Goal: Contribute content: Add original content to the website for others to see

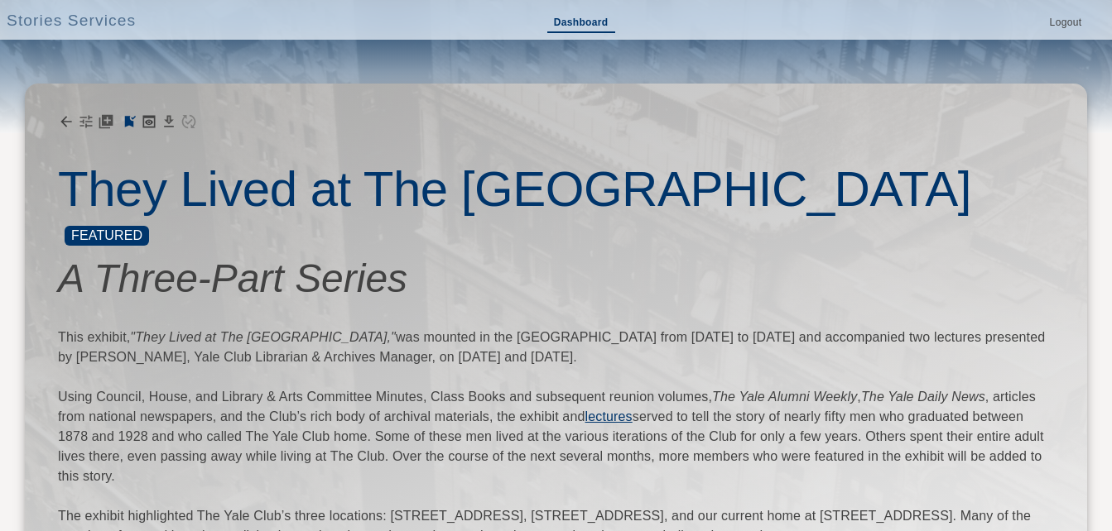
click at [598, 20] on link "Dashboard" at bounding box center [581, 23] width 68 height 19
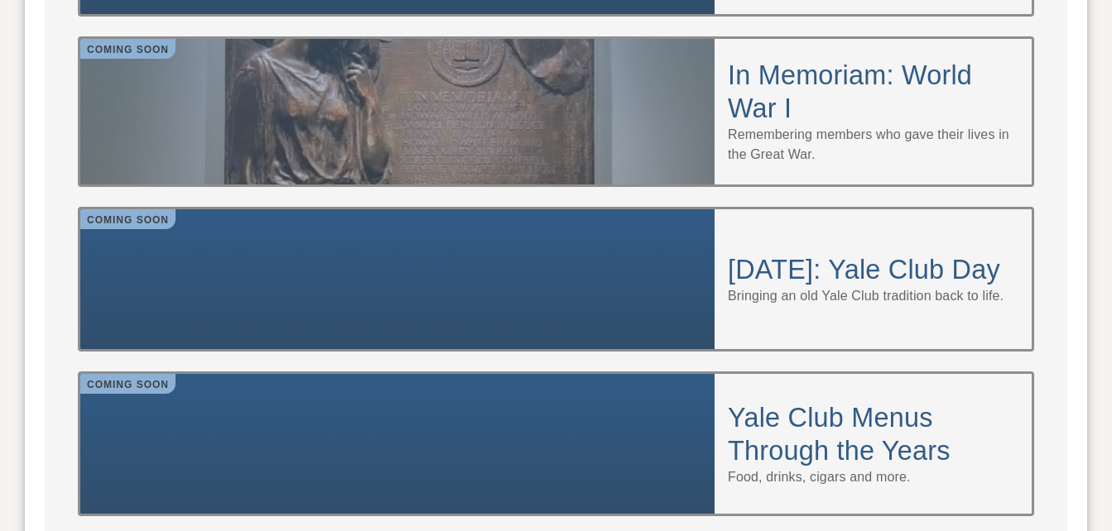
scroll to position [1738, 0]
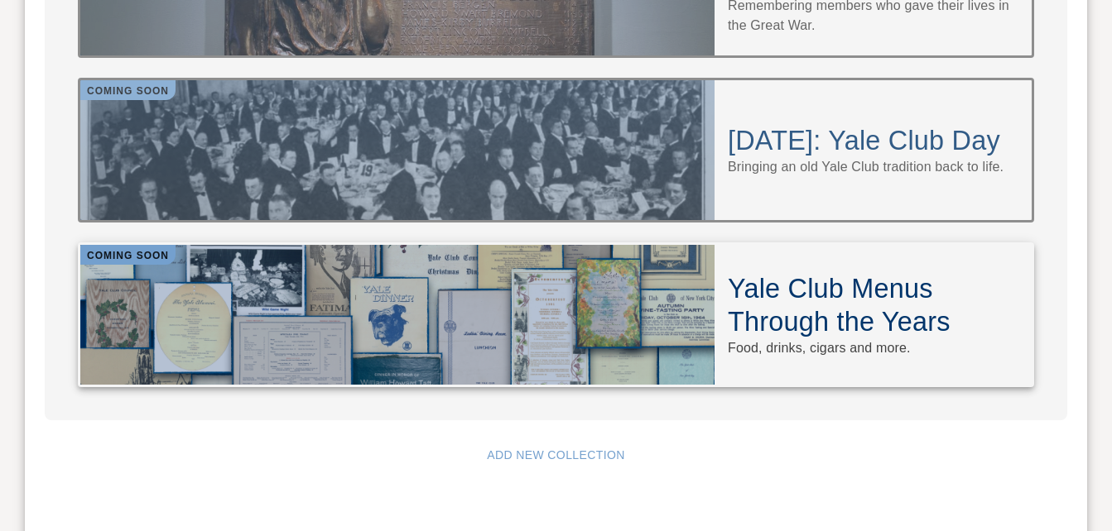
click at [807, 272] on h4 "Yale Club Menus Through the Years" at bounding box center [873, 305] width 291 height 66
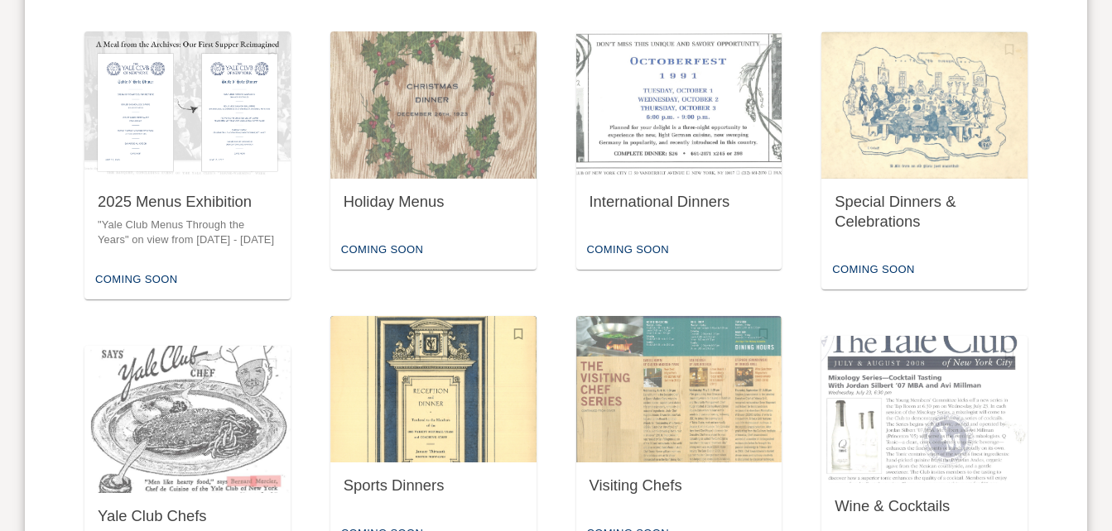
scroll to position [828, 0]
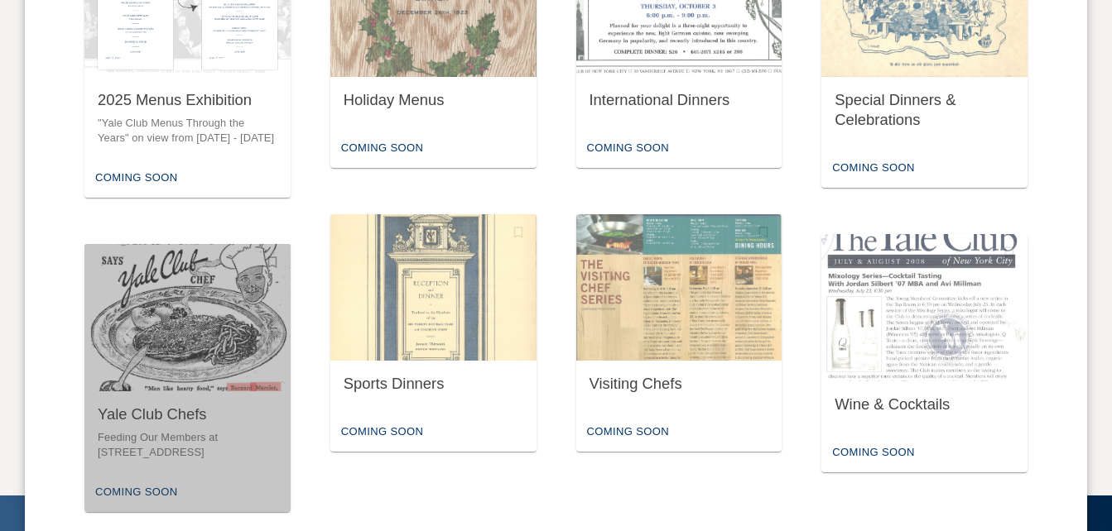
click at [200, 372] on img "button" at bounding box center [187, 317] width 206 height 147
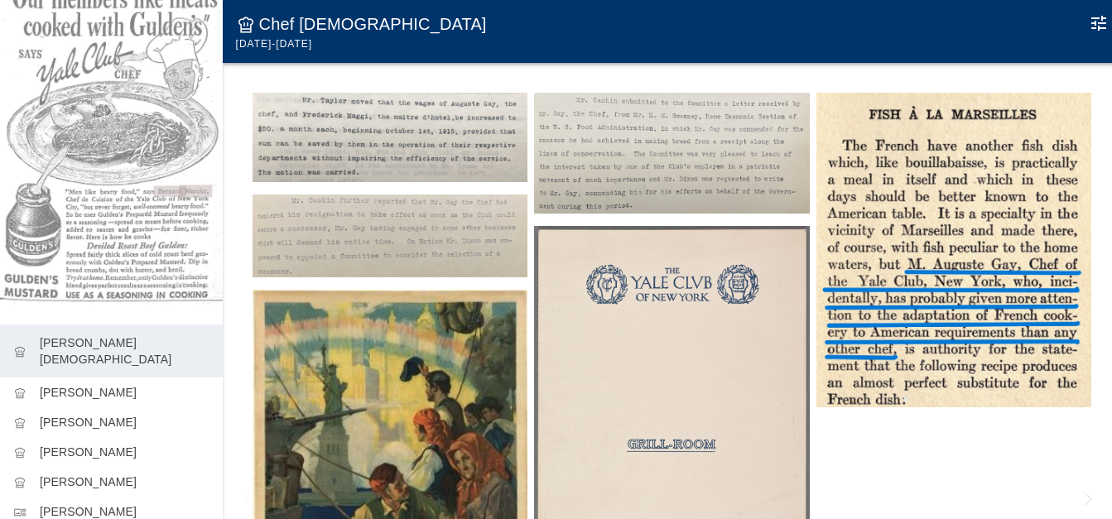
scroll to position [177, 0]
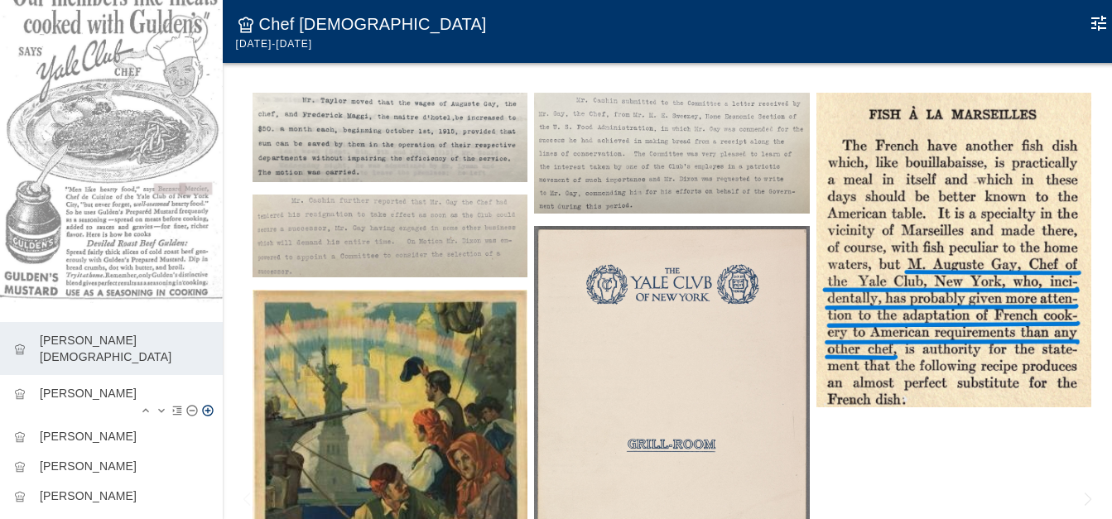
click at [81, 385] on p "[PERSON_NAME]" at bounding box center [125, 393] width 170 height 17
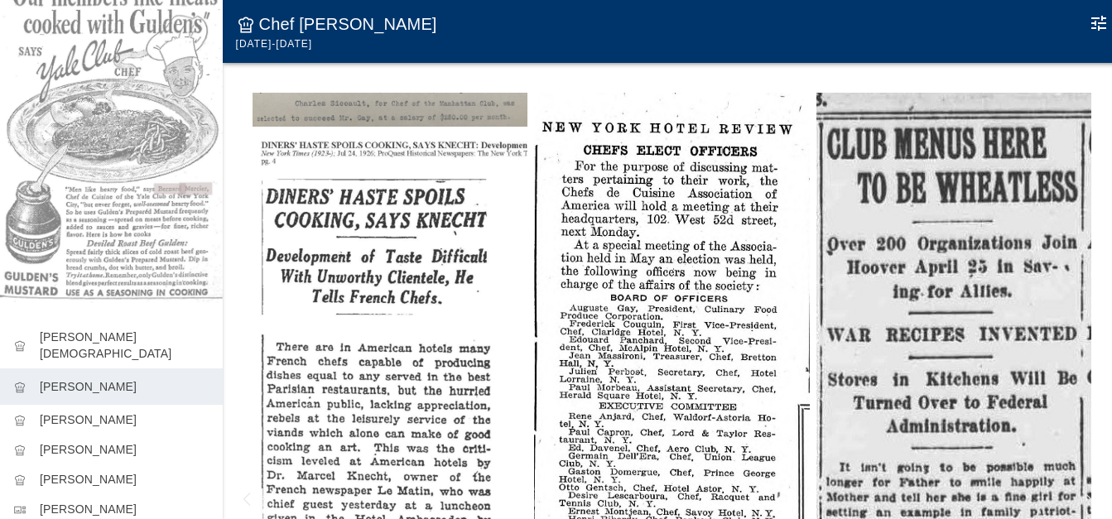
click at [1097, 23] on icon "Edit Moment" at bounding box center [1098, 23] width 15 height 15
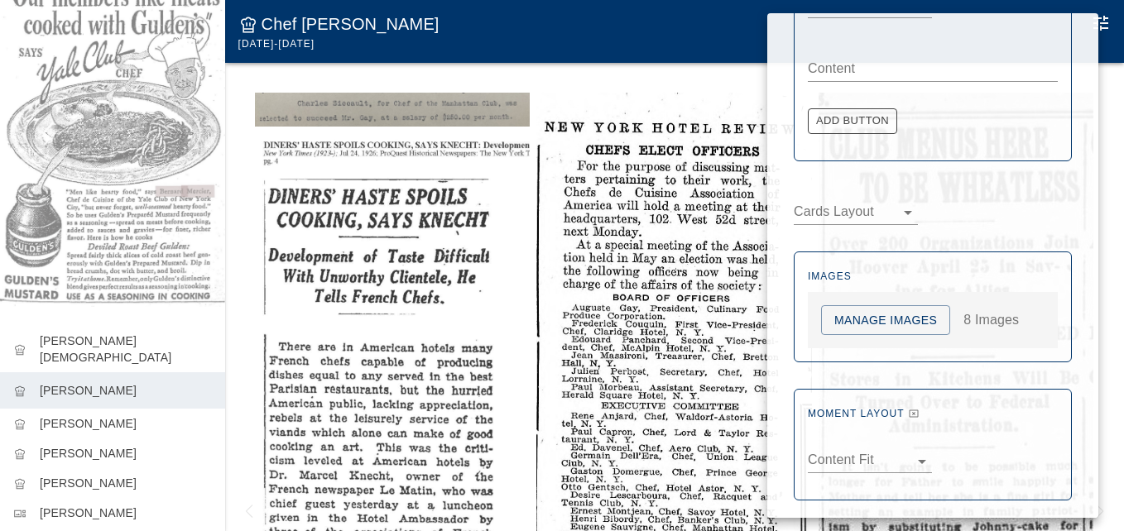
scroll to position [598, 0]
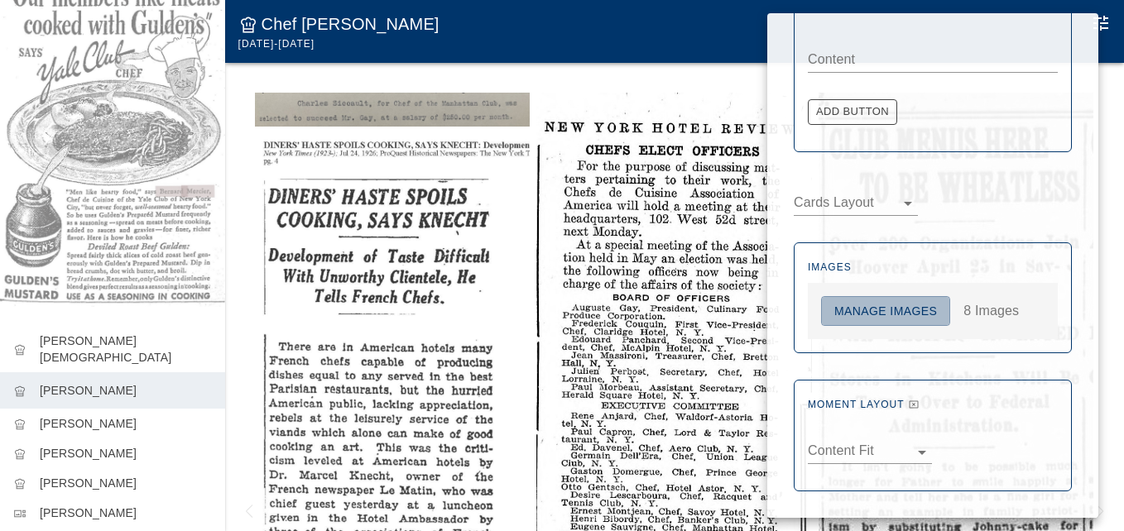
click at [879, 316] on button "Manage Images" at bounding box center [885, 311] width 129 height 31
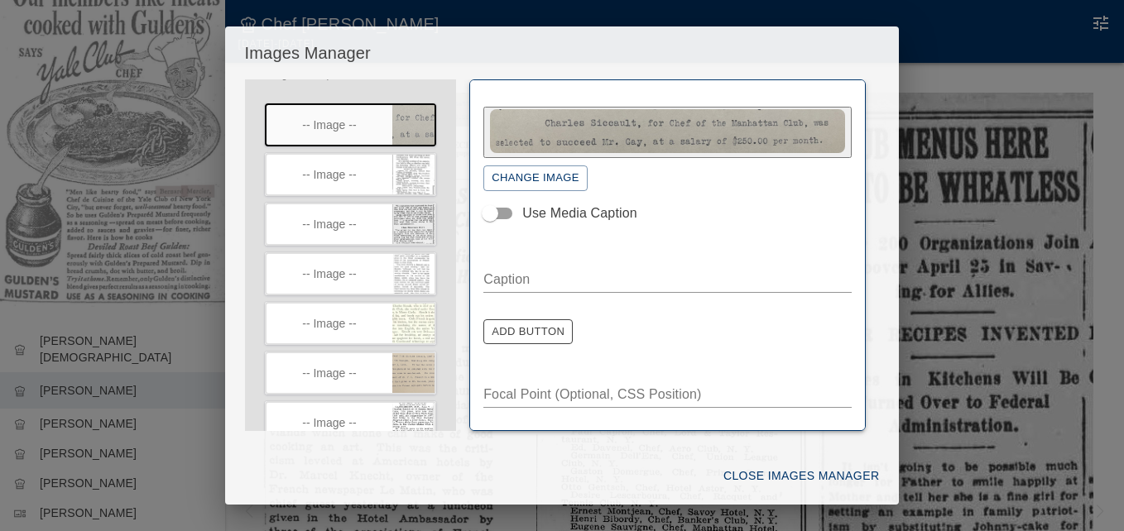
scroll to position [202, 0]
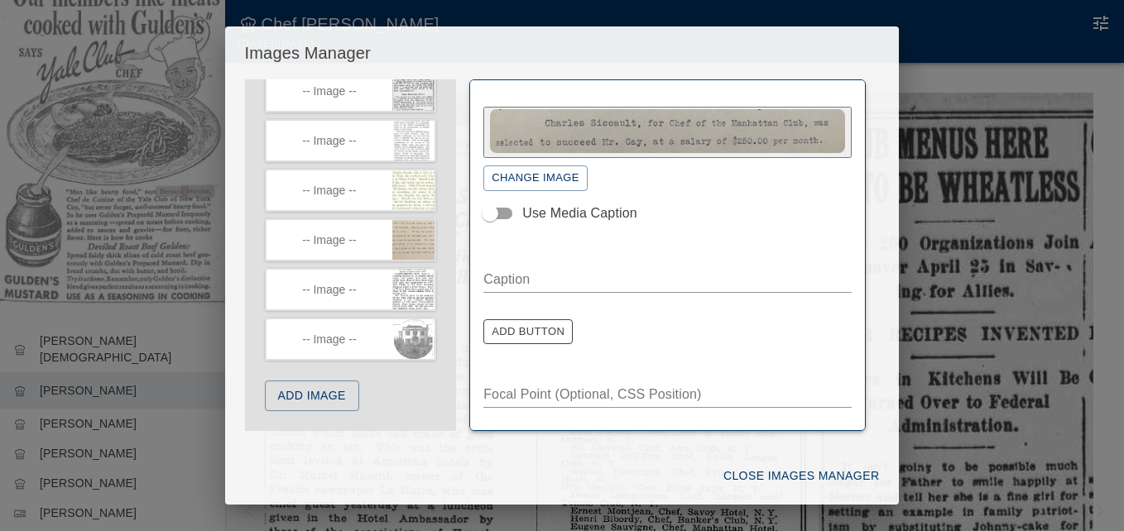
click at [295, 400] on button "Add Image" at bounding box center [312, 396] width 94 height 31
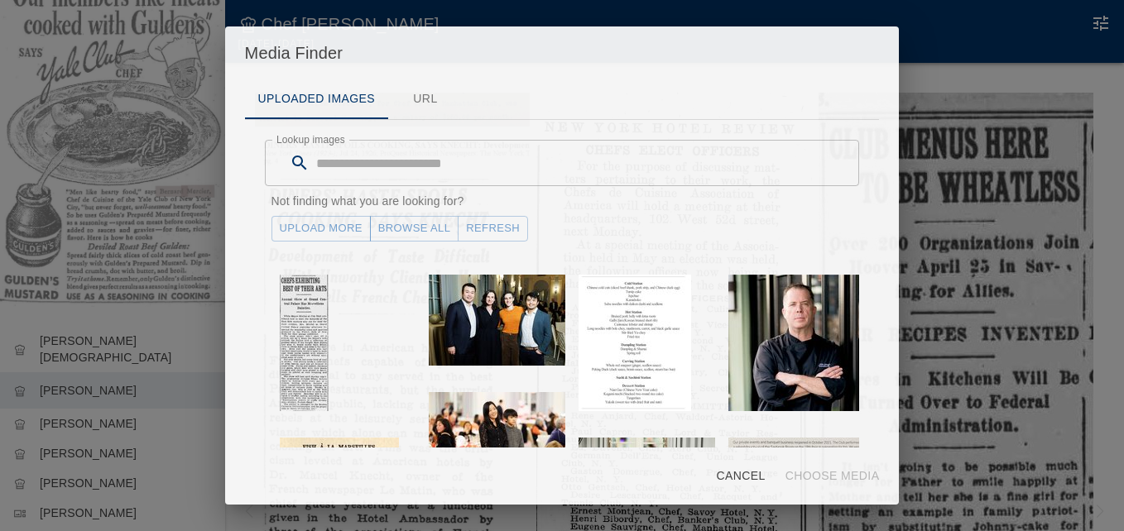
click at [340, 228] on link "Upload More" at bounding box center [320, 229] width 99 height 26
